Goal: Use online tool/utility: Utilize a website feature to perform a specific function

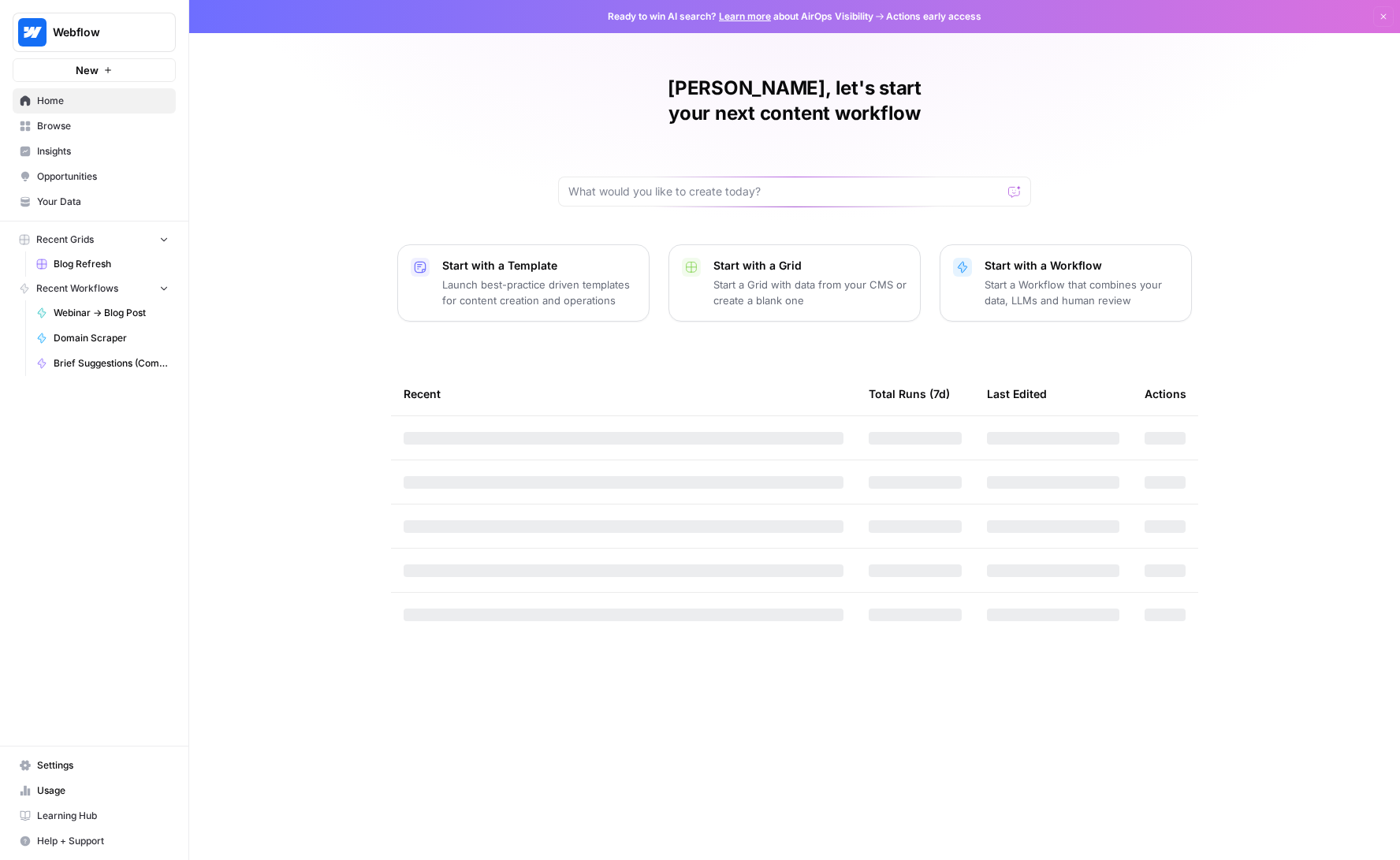
click at [72, 261] on span "Blog Refresh" at bounding box center [111, 263] width 115 height 14
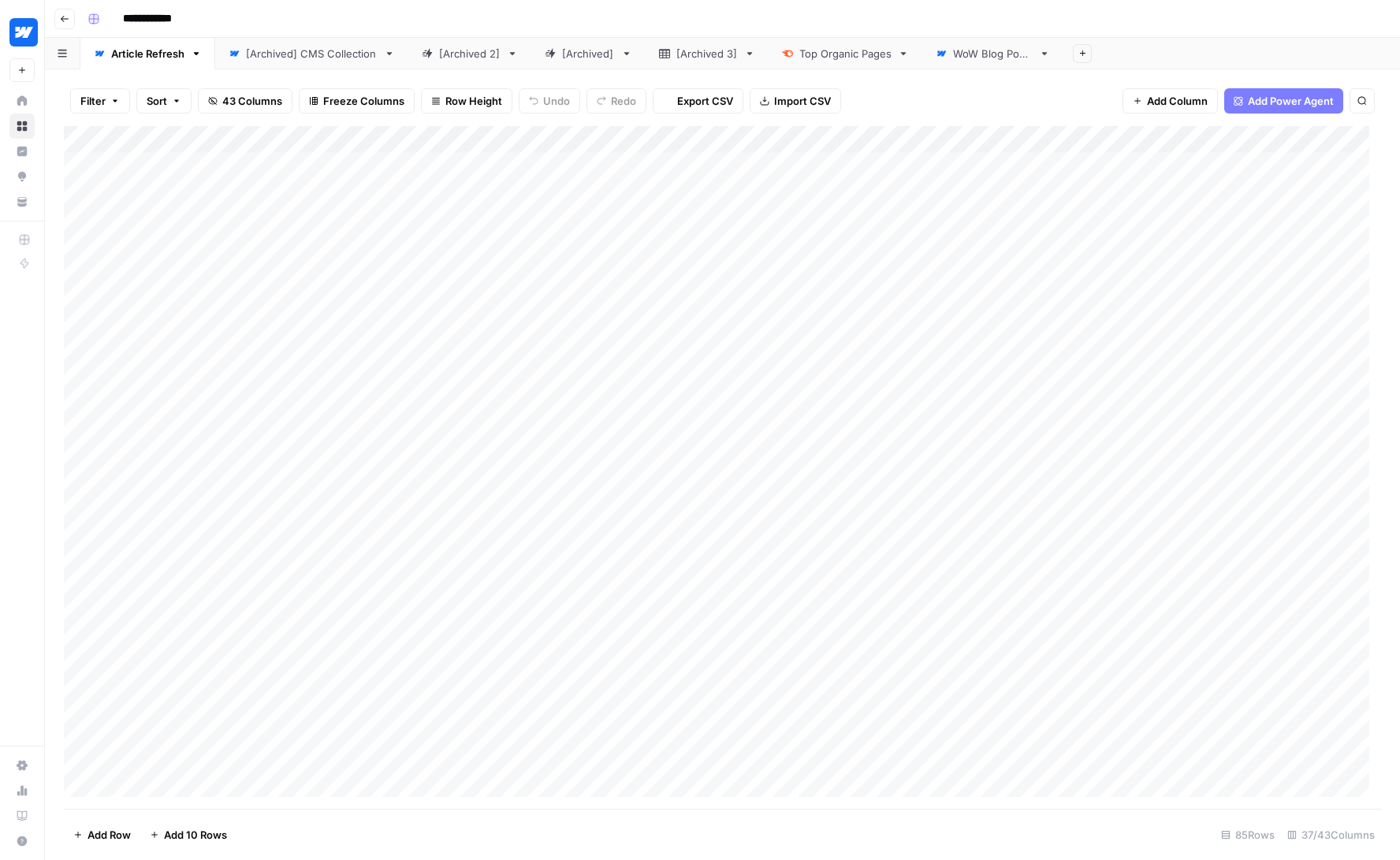
click at [50, 13] on header "**********" at bounding box center [722, 19] width 1355 height 38
click at [62, 15] on icon "button" at bounding box center [64, 19] width 9 height 9
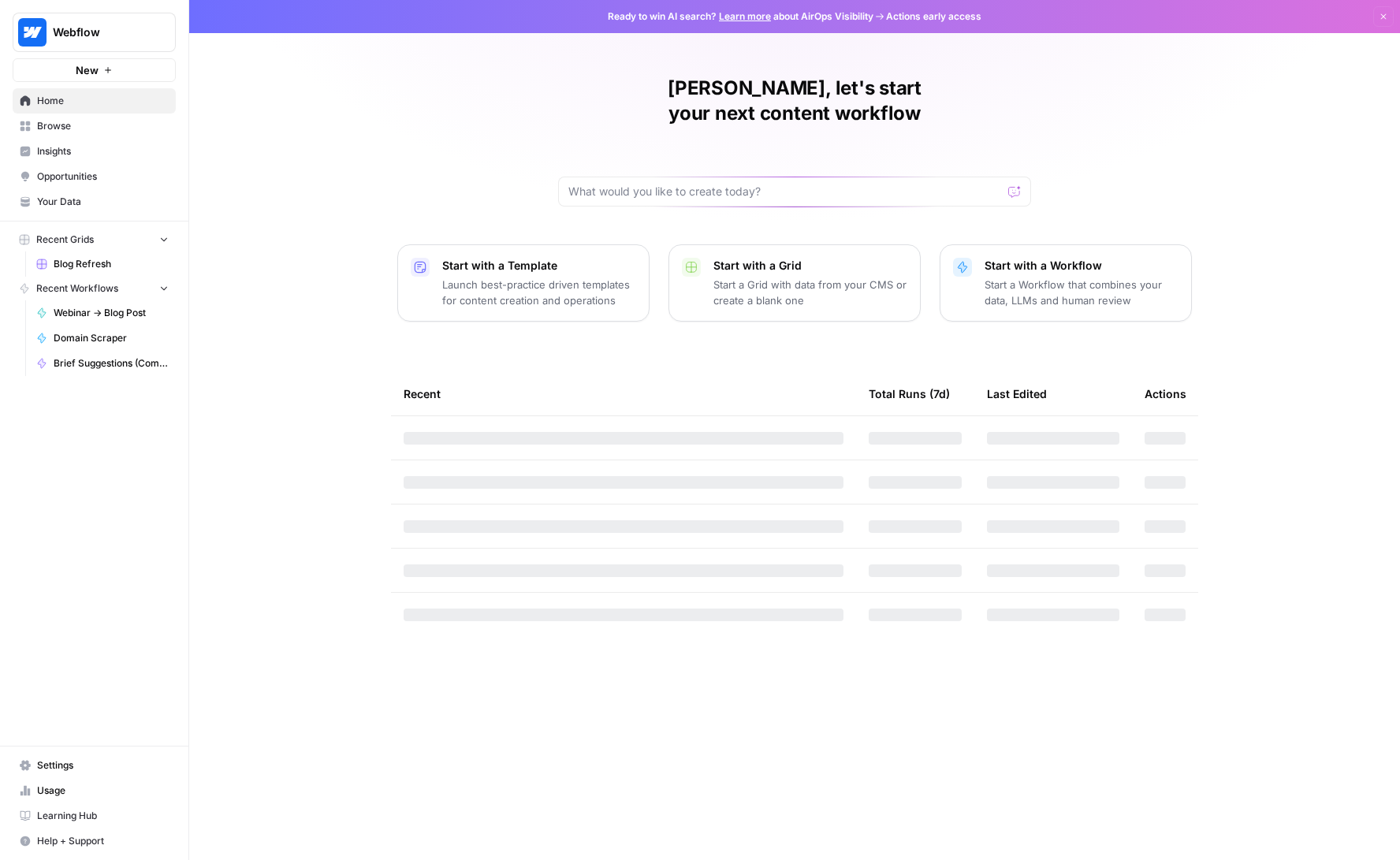
click at [126, 329] on link "Domain Scraper" at bounding box center [102, 338] width 146 height 25
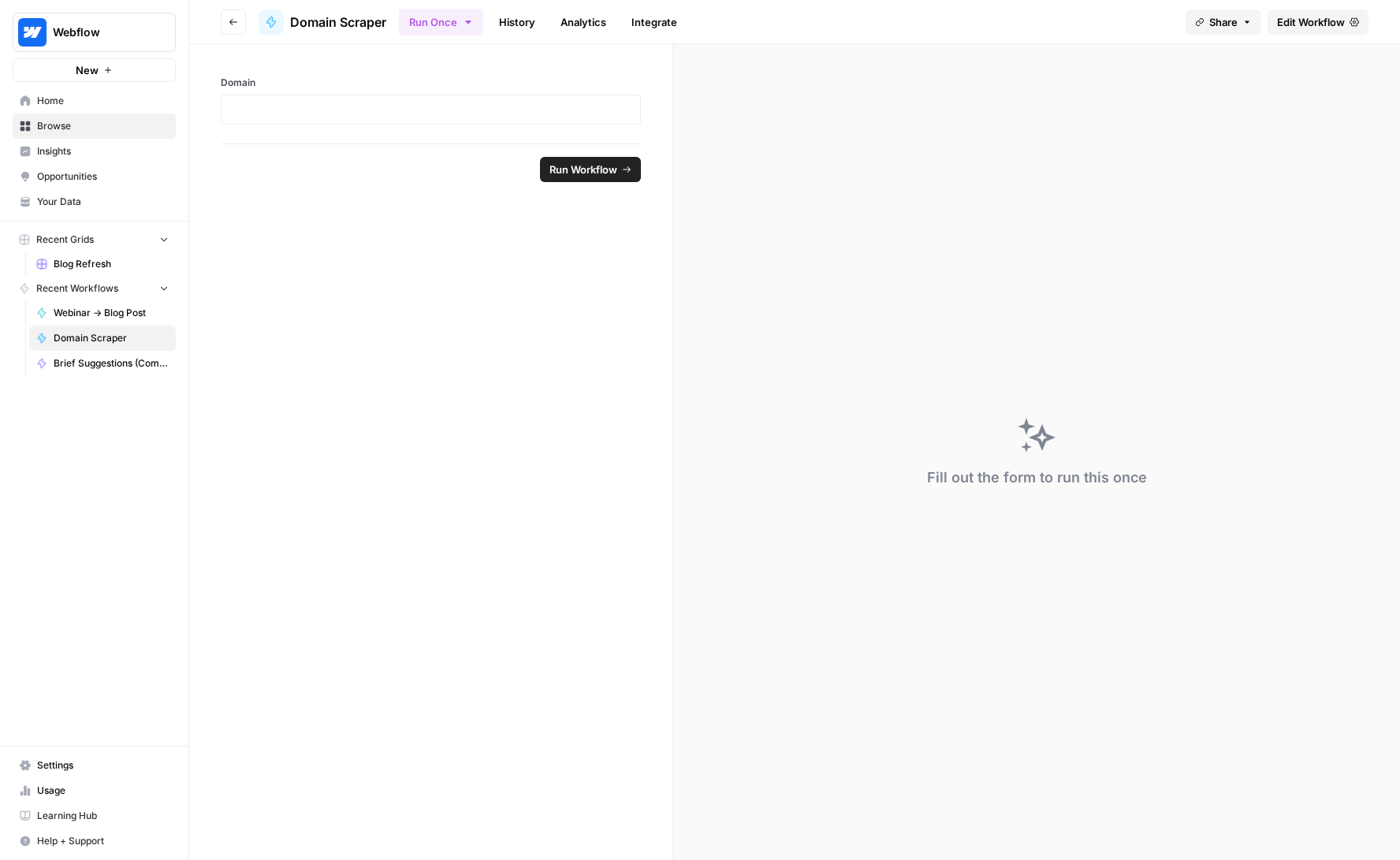
click at [1299, 17] on span "Edit Workflow" at bounding box center [1311, 22] width 68 height 16
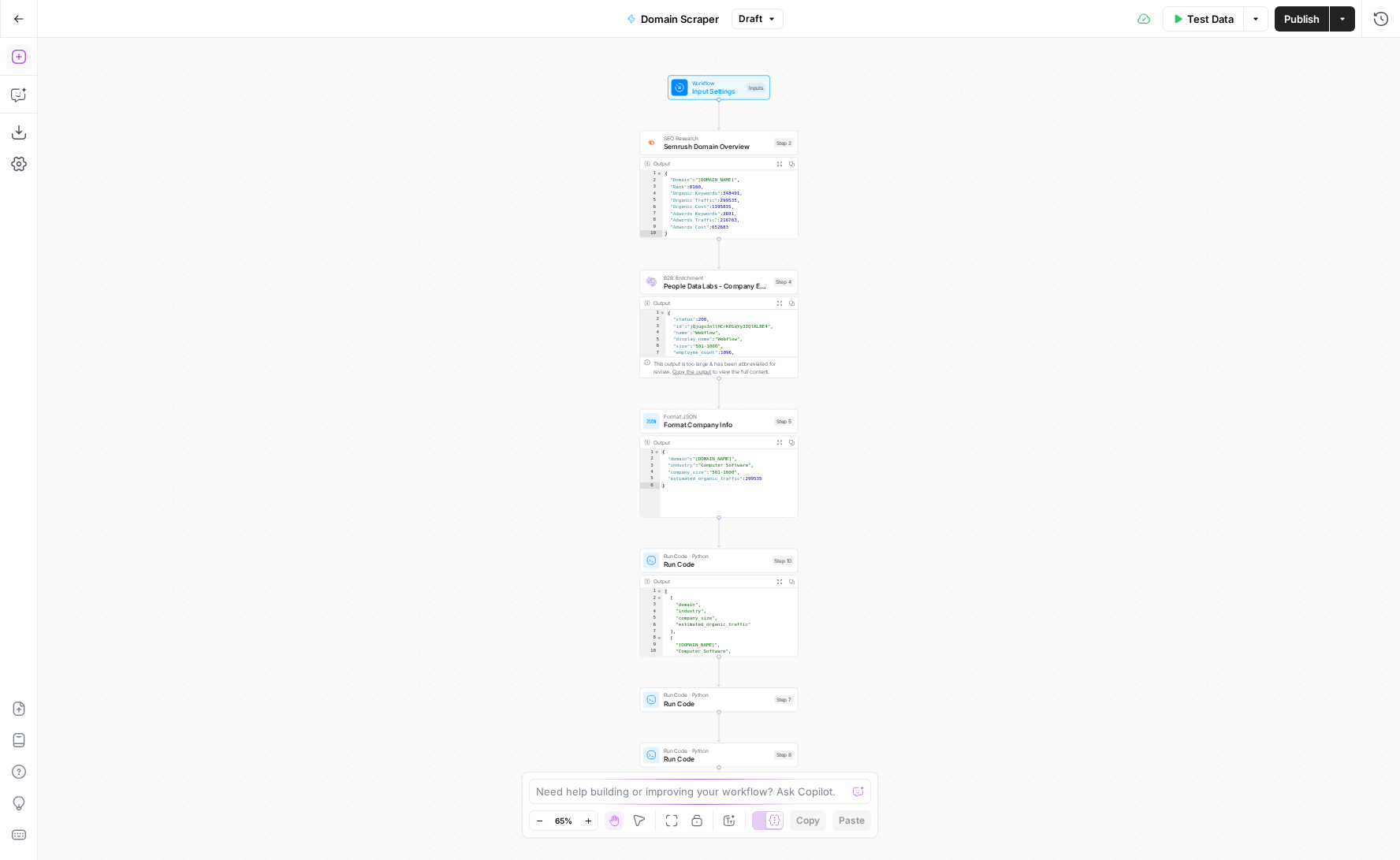
click at [23, 60] on icon "button" at bounding box center [19, 57] width 16 height 16
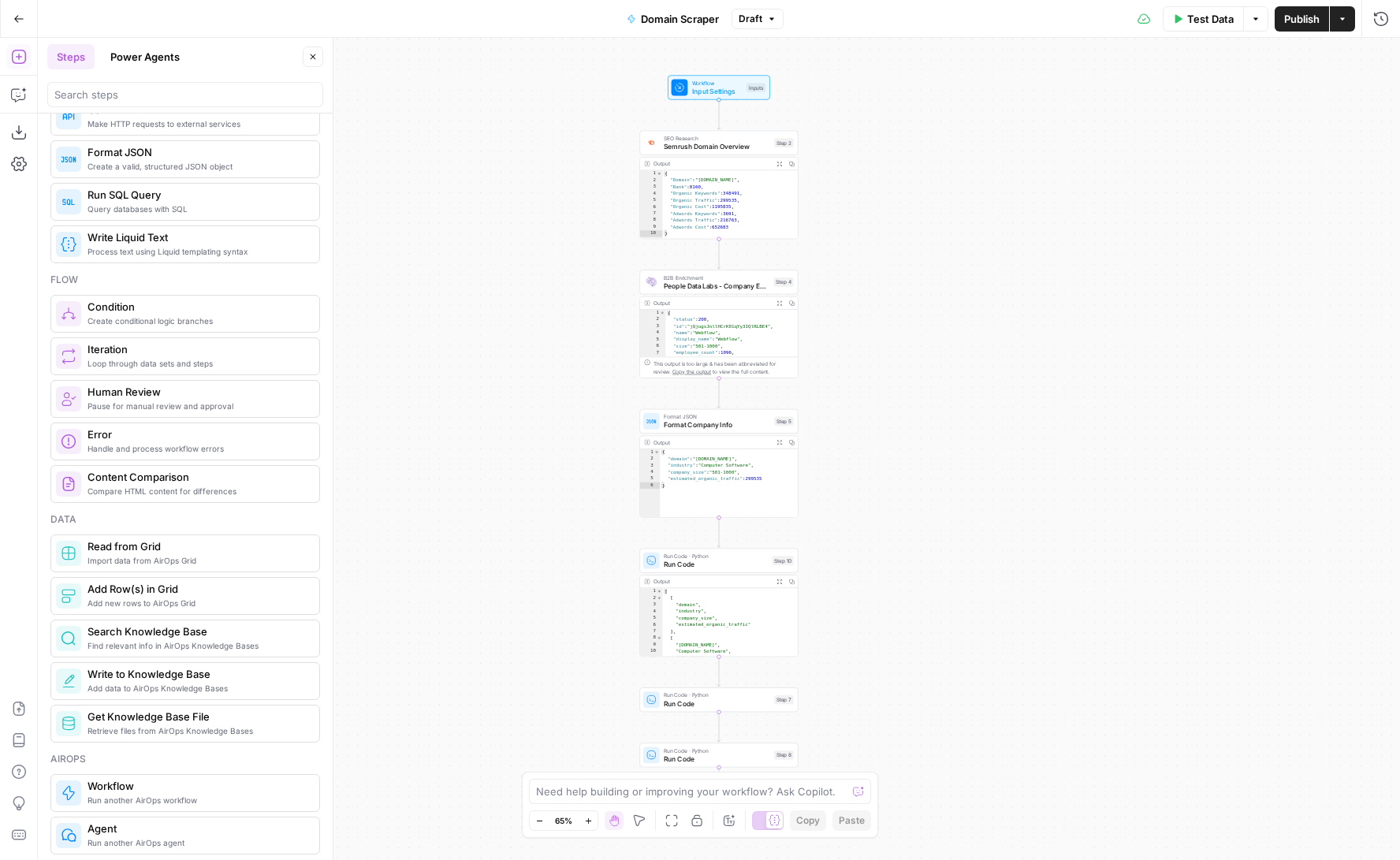
scroll to position [314, 0]
